Goal: Transaction & Acquisition: Purchase product/service

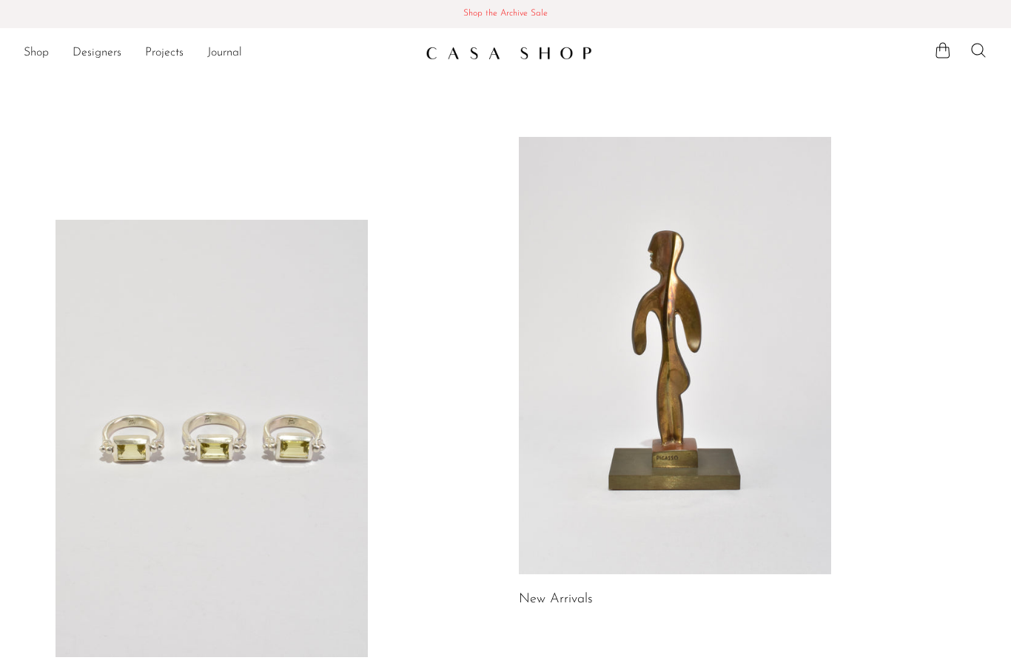
click at [701, 433] on link at bounding box center [675, 355] width 312 height 437
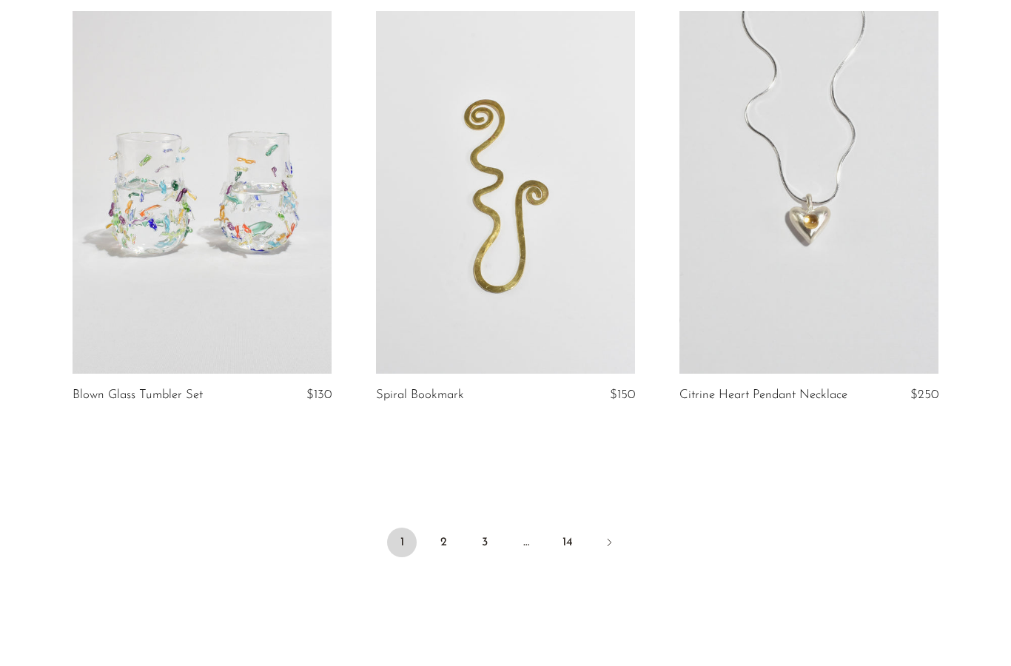
scroll to position [4874, 0]
click at [446, 542] on link "2" at bounding box center [444, 541] width 30 height 30
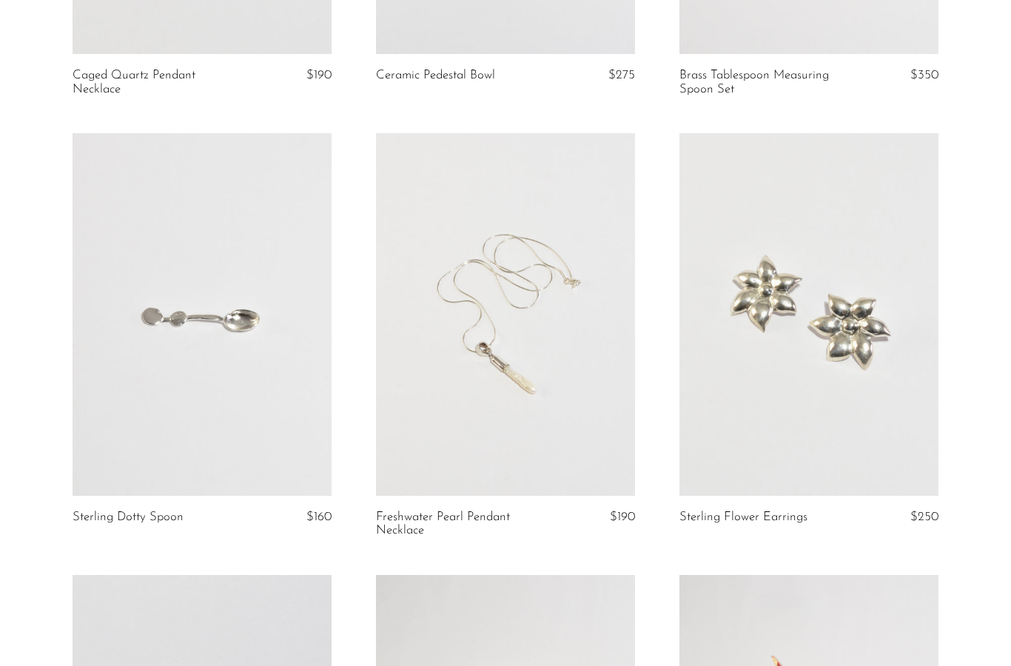
scroll to position [444, 0]
click at [534, 412] on link at bounding box center [505, 314] width 259 height 363
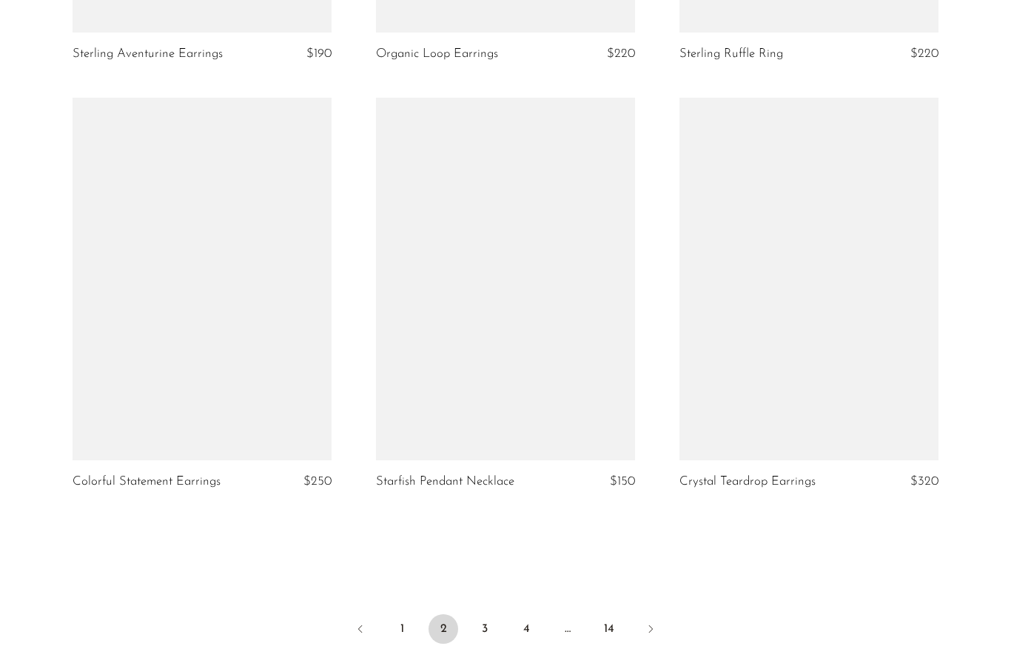
scroll to position [4843, 0]
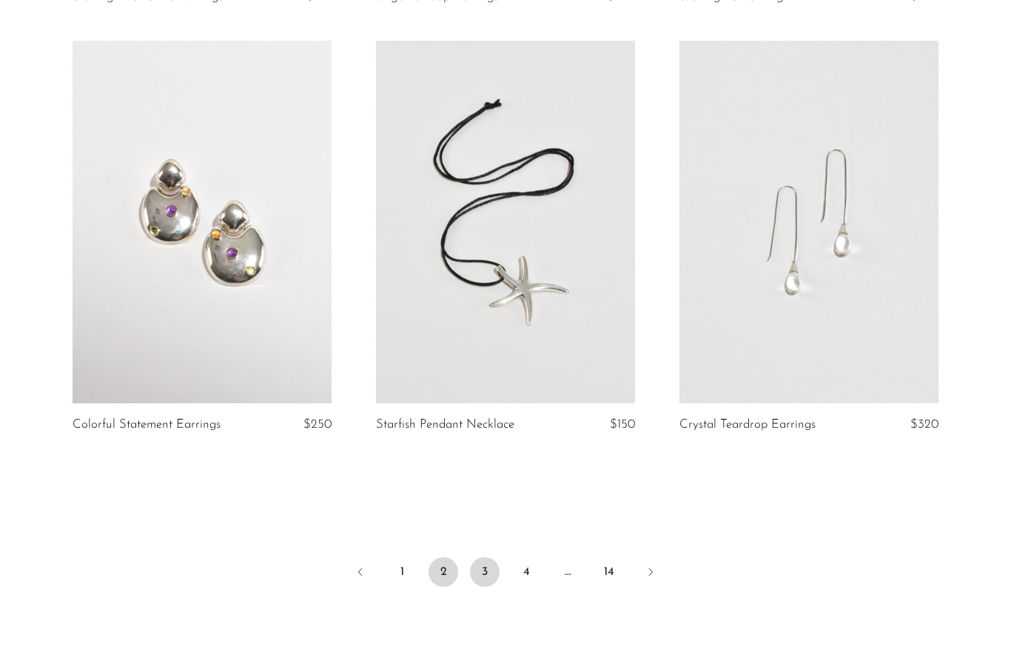
click at [483, 578] on link "3" at bounding box center [485, 572] width 30 height 30
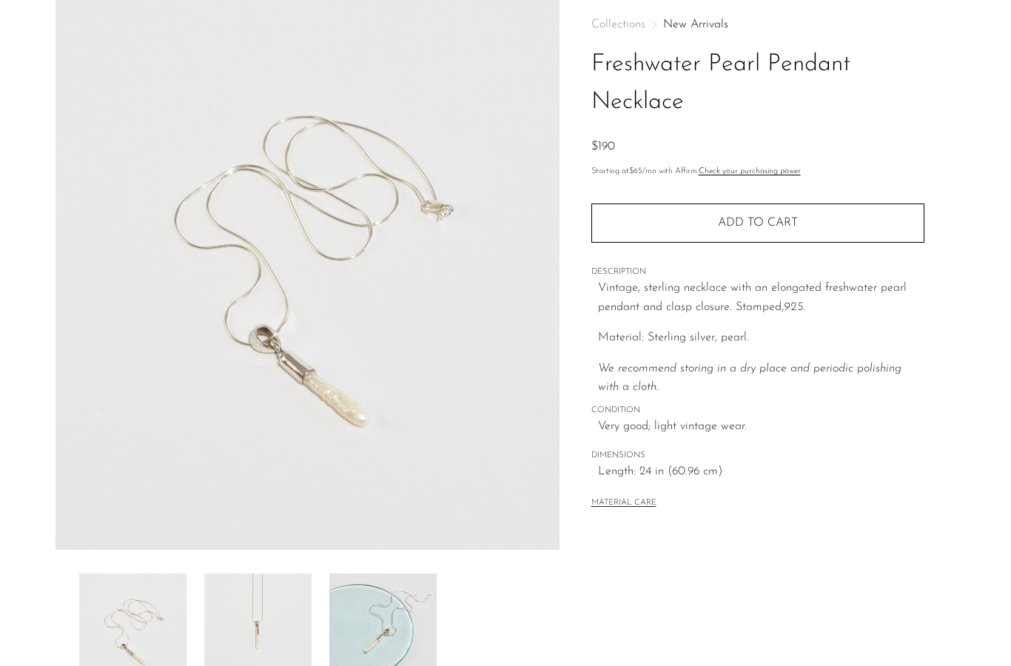
scroll to position [70, 0]
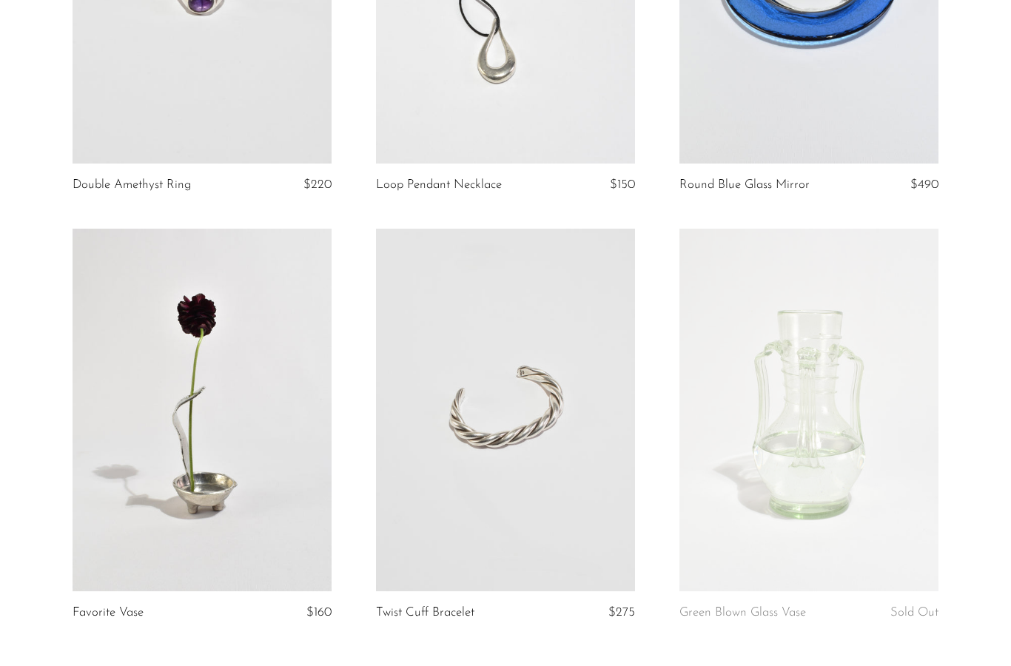
scroll to position [4712, 0]
